Goal: Transaction & Acquisition: Book appointment/travel/reservation

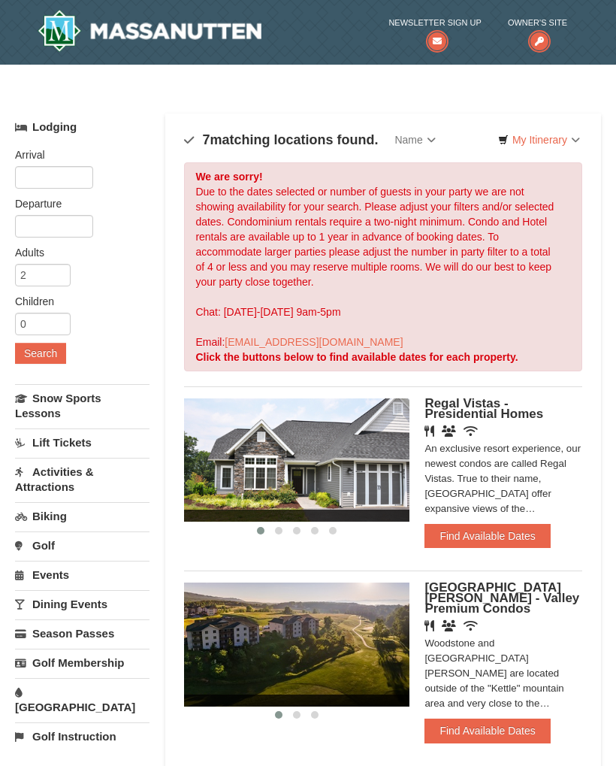
click at [513, 719] on button "Find Available Dates" at bounding box center [488, 731] width 126 height 24
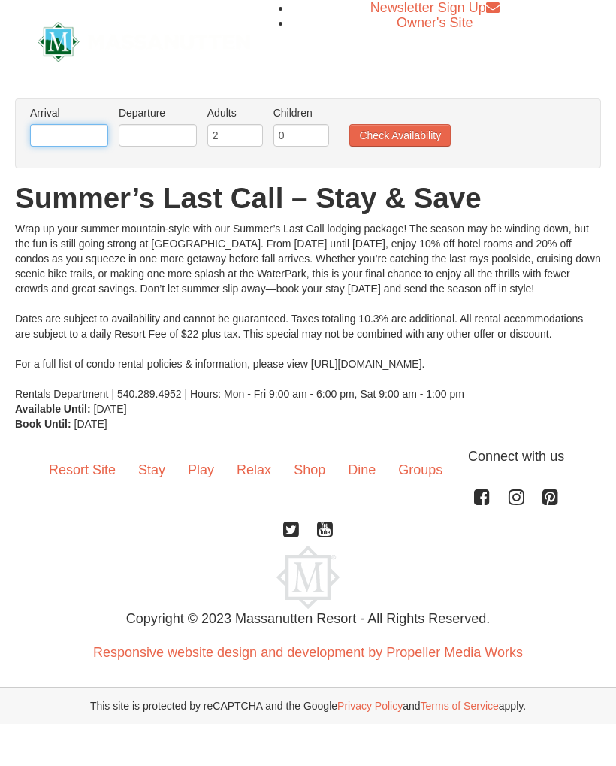
click at [74, 125] on input "text" at bounding box center [69, 135] width 78 height 23
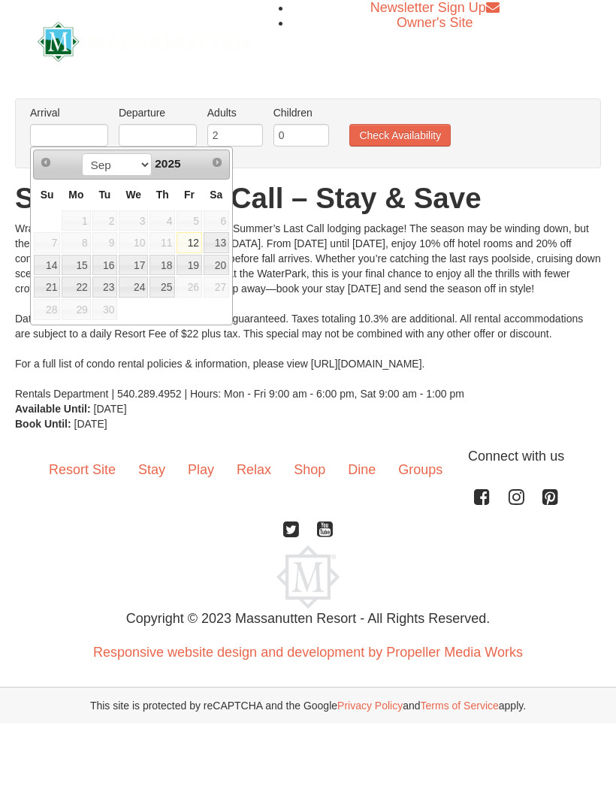
click at [111, 288] on link "23" at bounding box center [105, 287] width 26 height 21
type input "[DATE]"
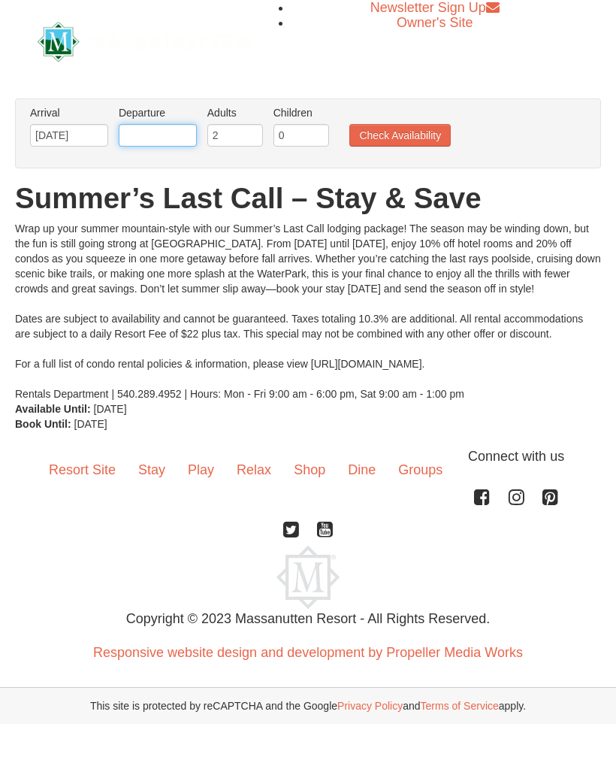
click at [165, 131] on input "text" at bounding box center [158, 135] width 78 height 23
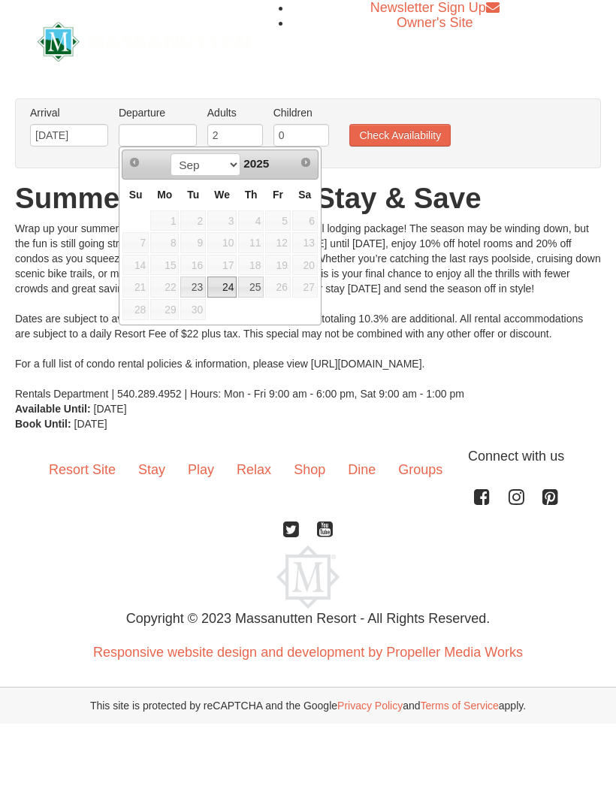
click at [223, 285] on link "24" at bounding box center [221, 287] width 29 height 21
type input "[DATE]"
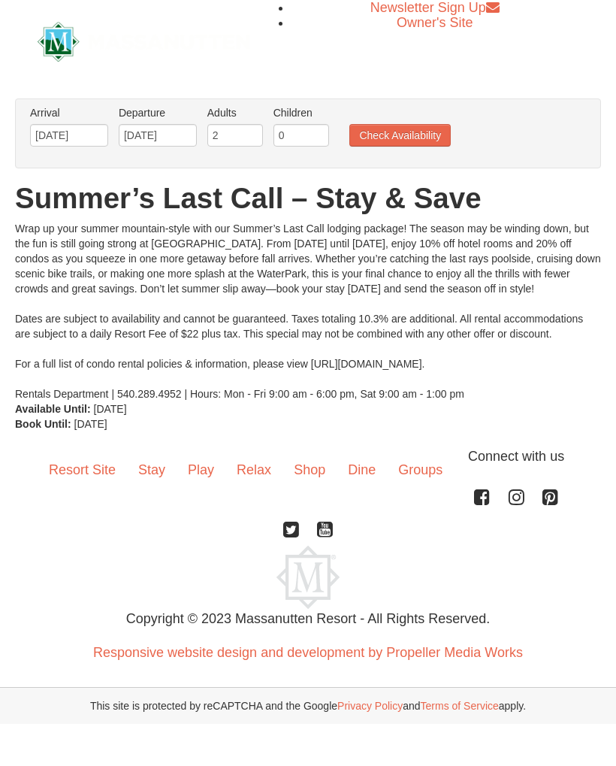
click at [432, 125] on button "Check Availability" at bounding box center [400, 135] width 101 height 23
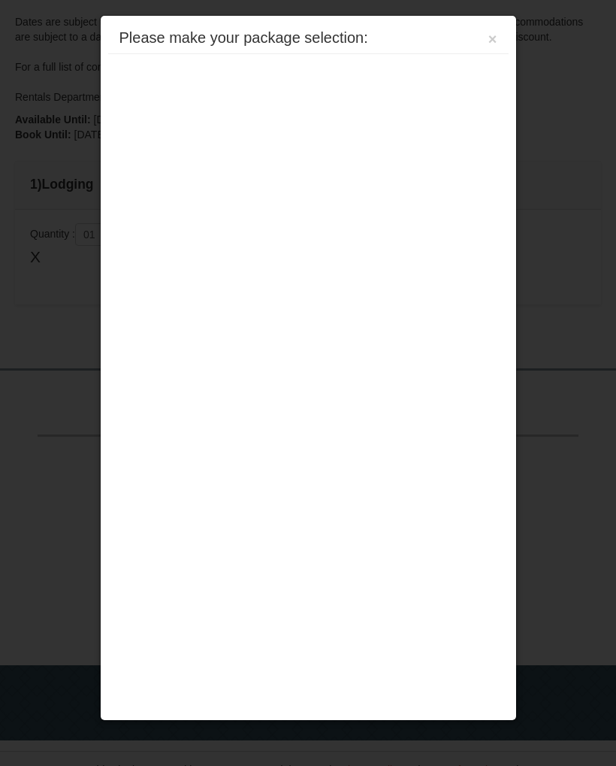
scroll to position [318, 0]
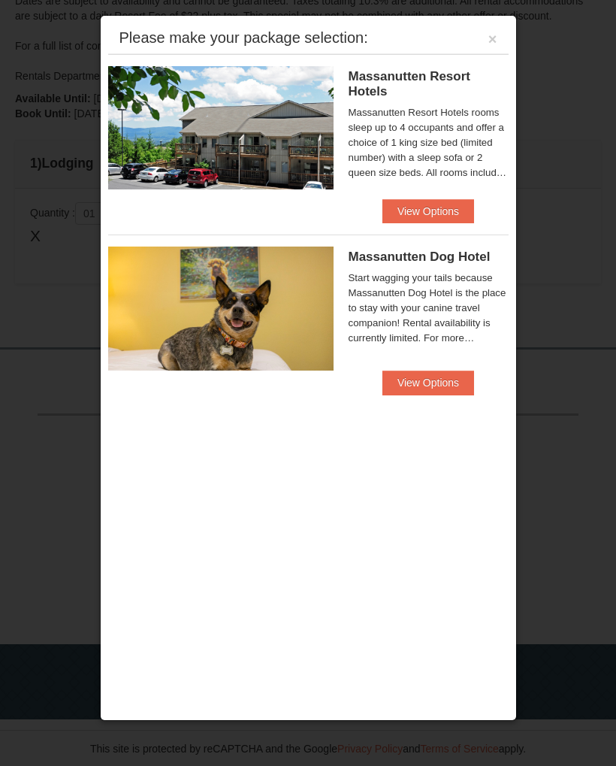
click at [436, 133] on div "Massanutten Resort Hotels rooms sleep up to 4 occupants and offer a choice of 1…" at bounding box center [429, 142] width 160 height 75
click at [426, 211] on button "View Options" at bounding box center [429, 211] width 92 height 24
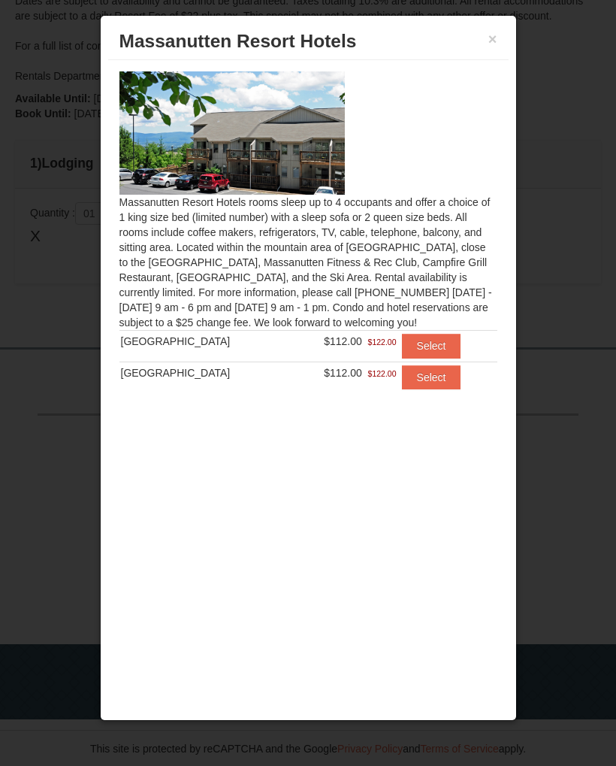
click at [428, 341] on button "Select" at bounding box center [431, 346] width 59 height 24
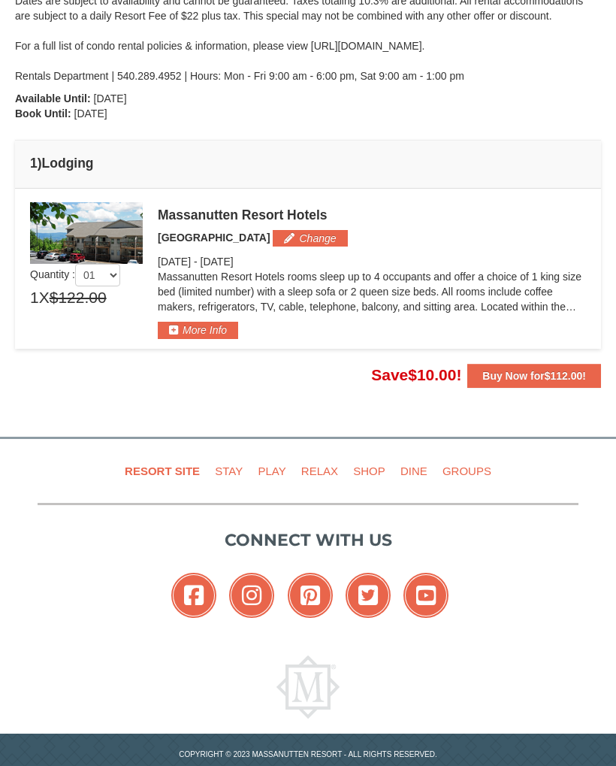
click at [218, 325] on button "More Info" at bounding box center [198, 330] width 80 height 17
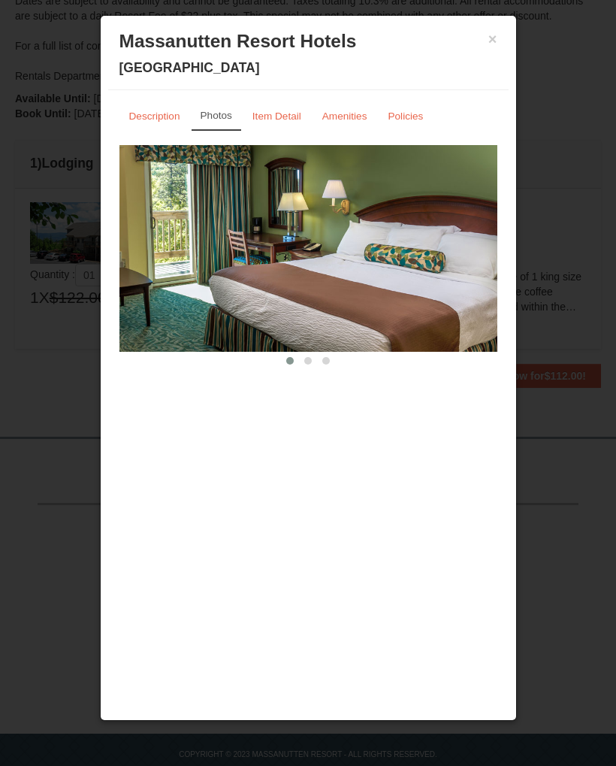
click at [414, 117] on small "Policies" at bounding box center [405, 116] width 35 height 11
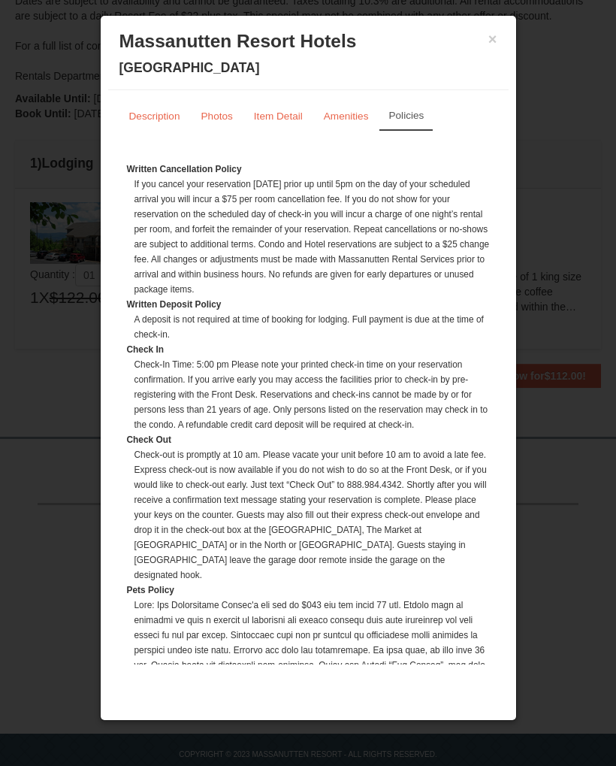
click at [159, 120] on small "Description" at bounding box center [154, 116] width 51 height 11
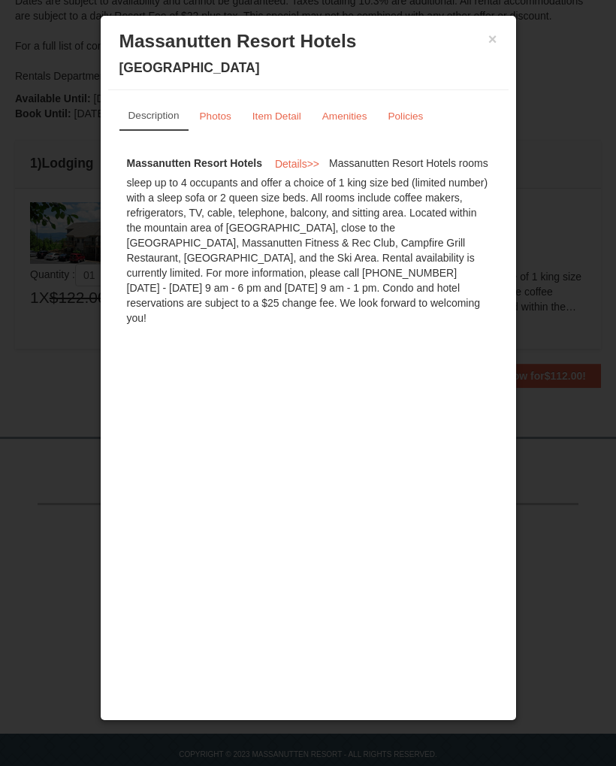
click at [285, 114] on small "Item Detail" at bounding box center [277, 116] width 49 height 11
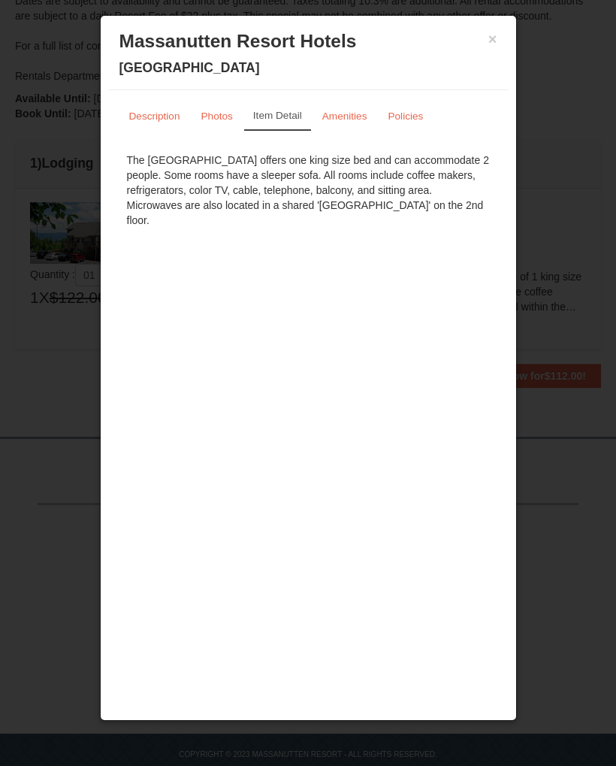
click at [356, 115] on small "Amenities" at bounding box center [344, 116] width 45 height 11
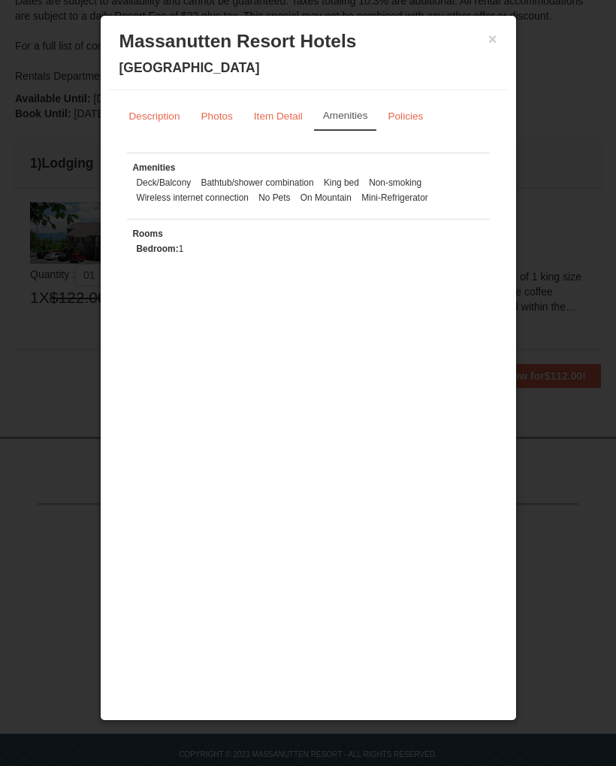
click at [220, 120] on small "Photos" at bounding box center [217, 116] width 32 height 11
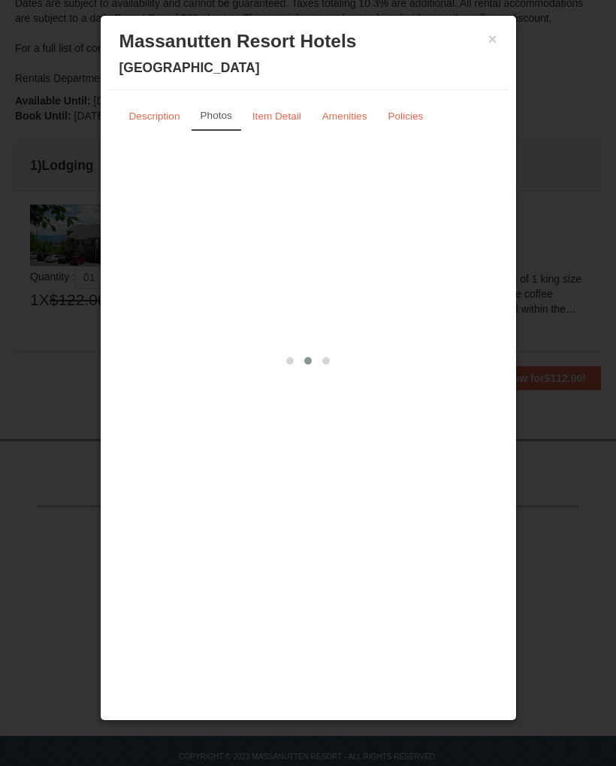
scroll to position [322, 0]
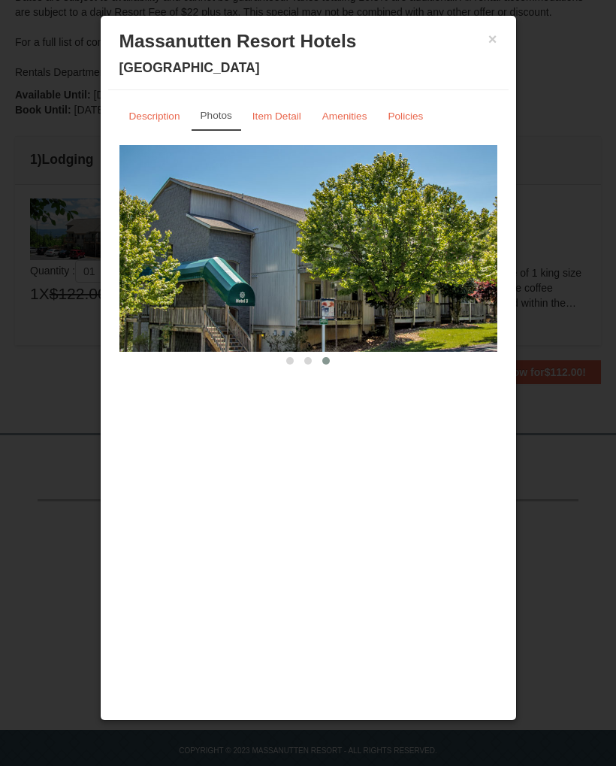
click at [413, 109] on link "Policies" at bounding box center [405, 115] width 55 height 29
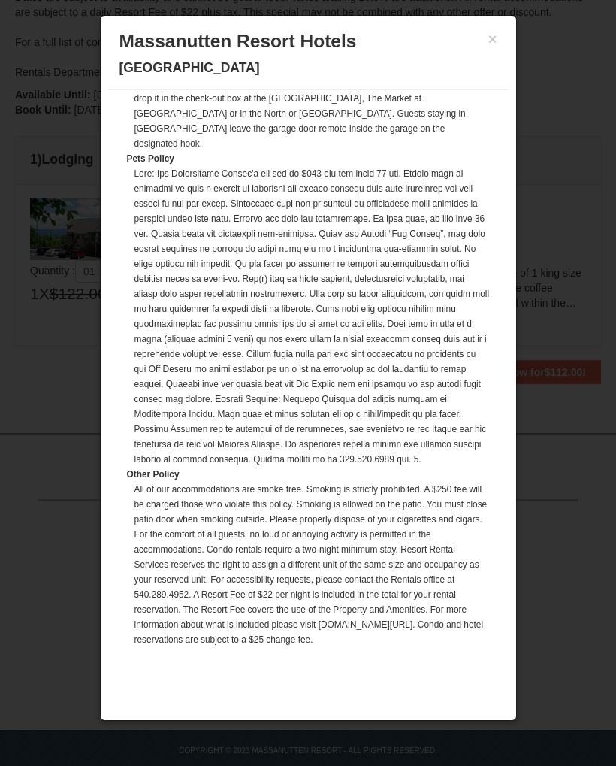
scroll to position [432, 0]
